Goal: Transaction & Acquisition: Purchase product/service

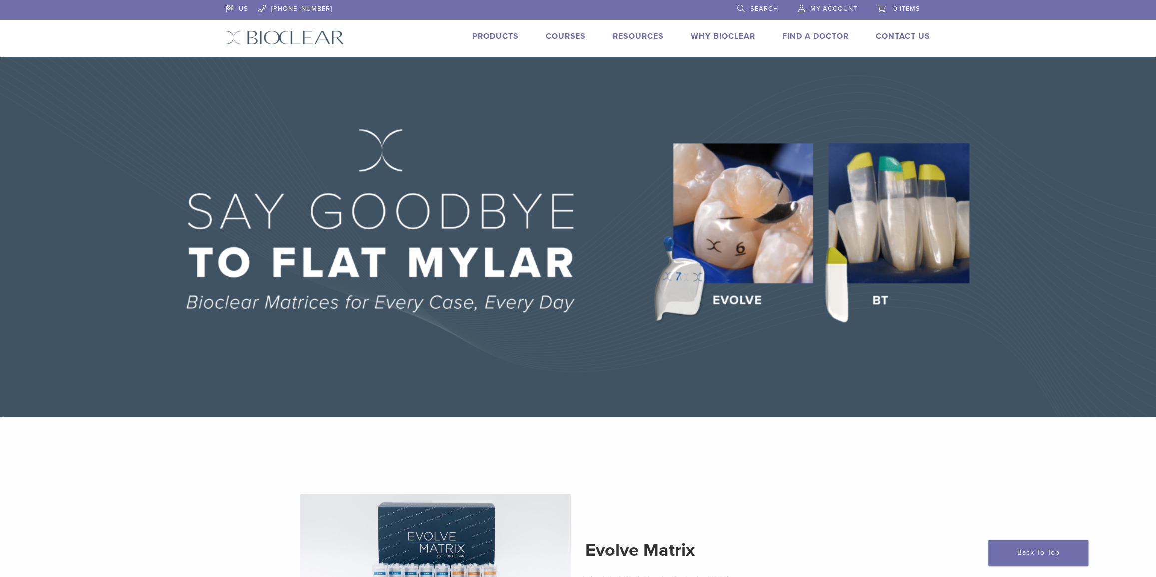
click at [488, 35] on link "Products" at bounding box center [495, 36] width 46 height 10
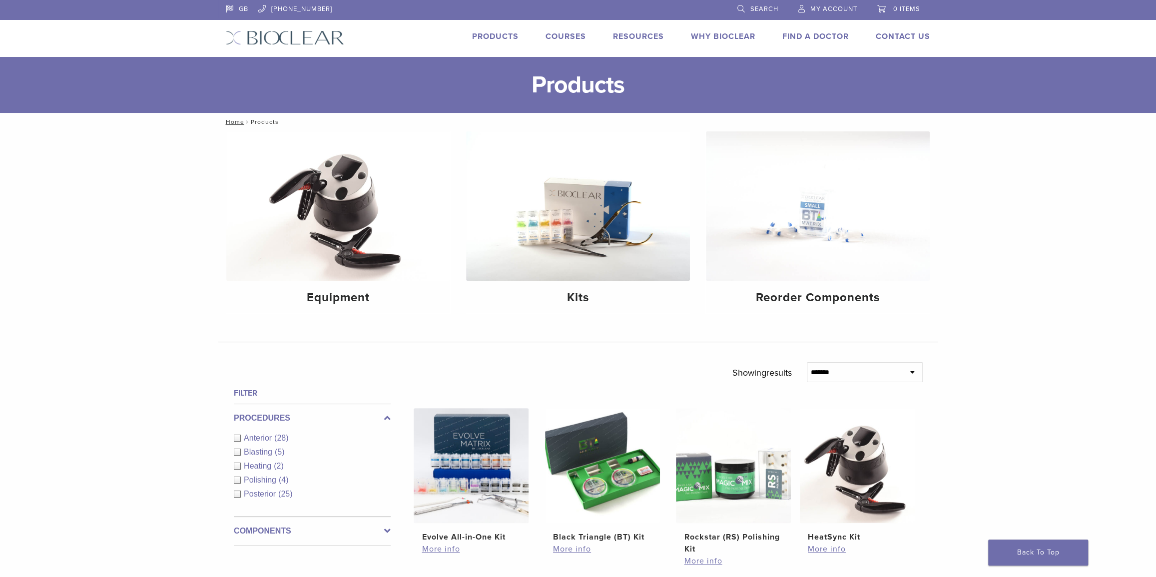
click at [743, 9] on link "Search" at bounding box center [757, 7] width 41 height 15
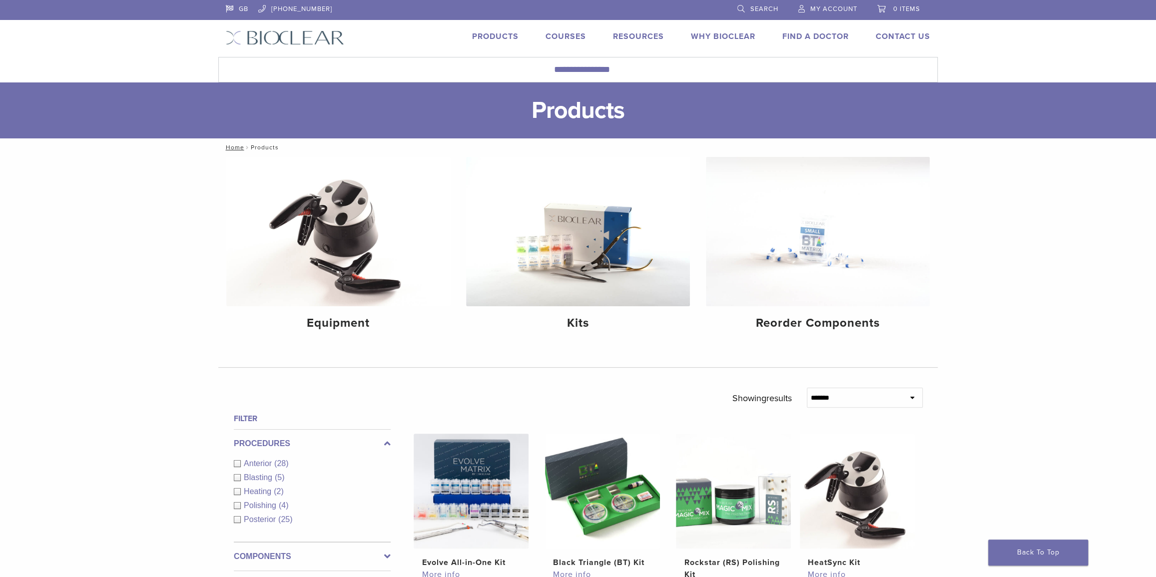
click at [249, 504] on span "Polishing" at bounding box center [261, 505] width 35 height 8
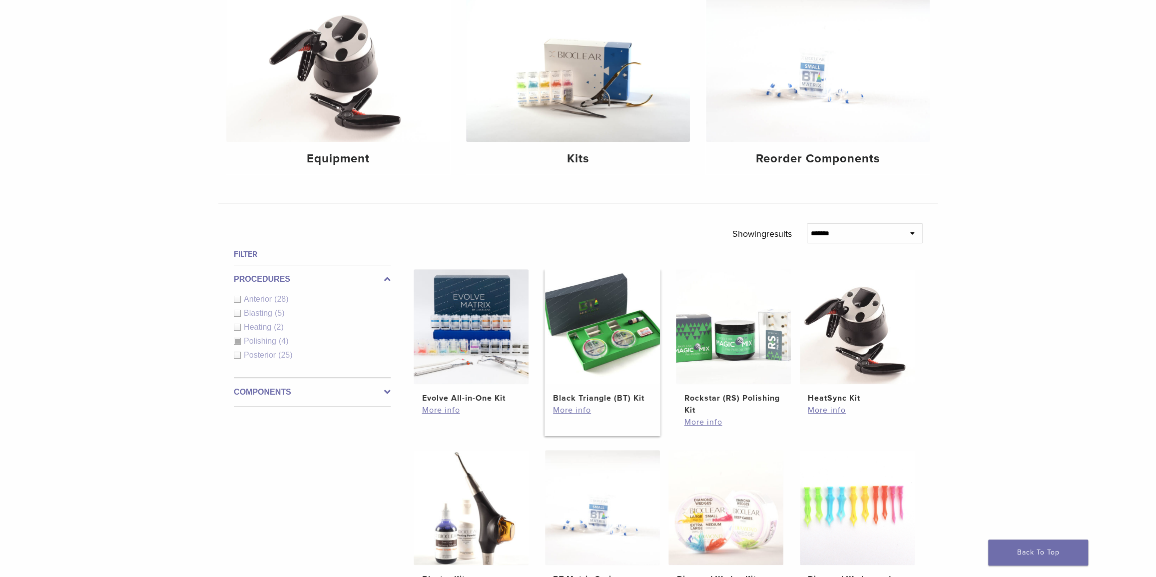
scroll to position [272, 0]
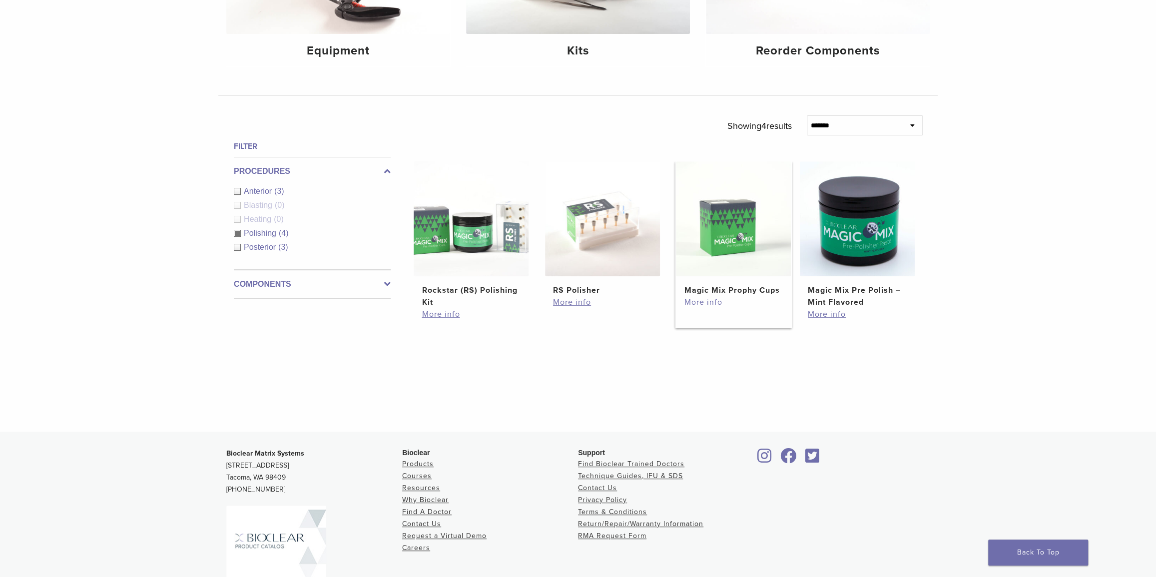
click at [712, 301] on link "More info" at bounding box center [733, 302] width 99 height 12
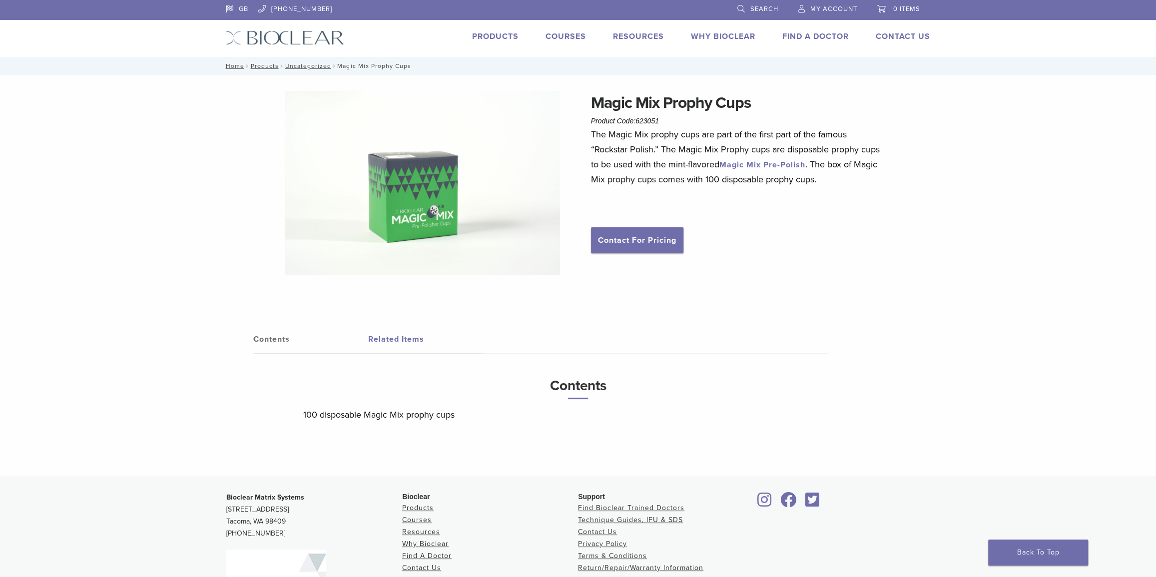
click at [654, 119] on span "623051" at bounding box center [647, 121] width 23 height 8
copy span "623051"
